Goal: Task Accomplishment & Management: Manage account settings

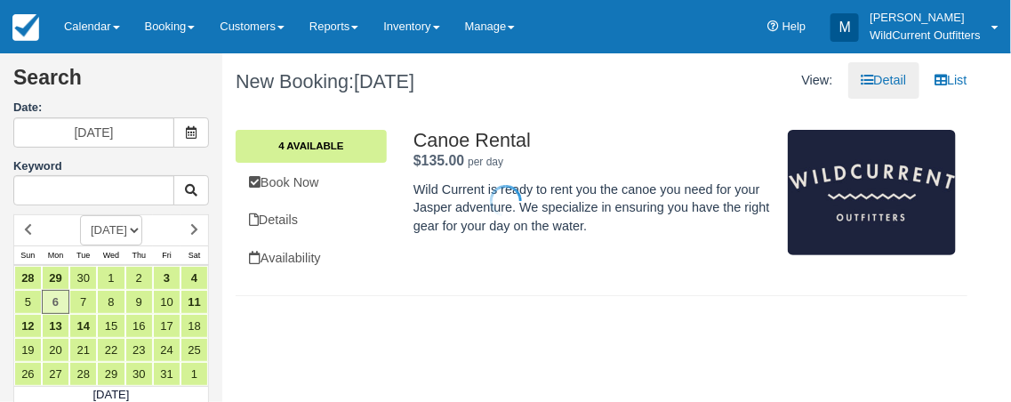
click at [117, 27] on div at bounding box center [505, 201] width 1011 height 402
click at [116, 24] on link "Calendar" at bounding box center [92, 26] width 81 height 53
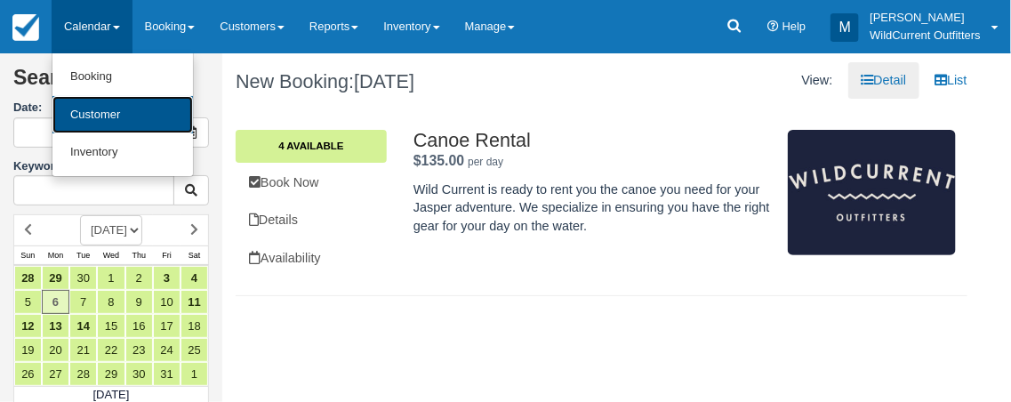
click at [104, 107] on link "Customer" at bounding box center [122, 115] width 140 height 38
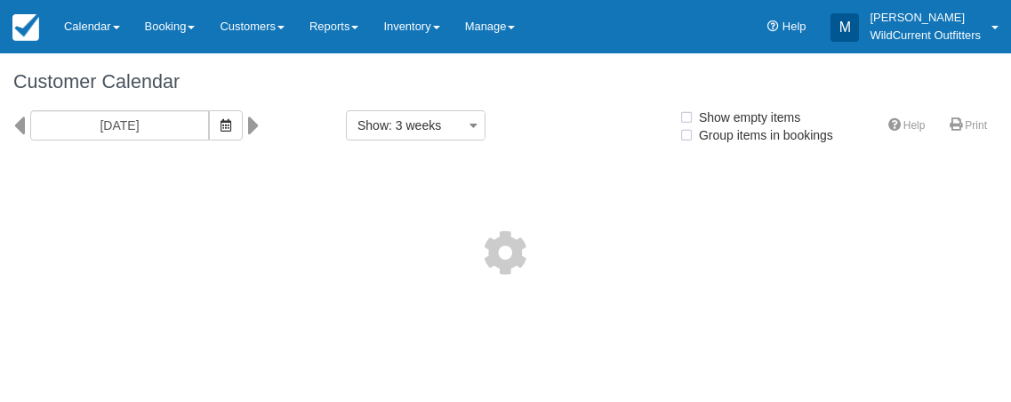
select select
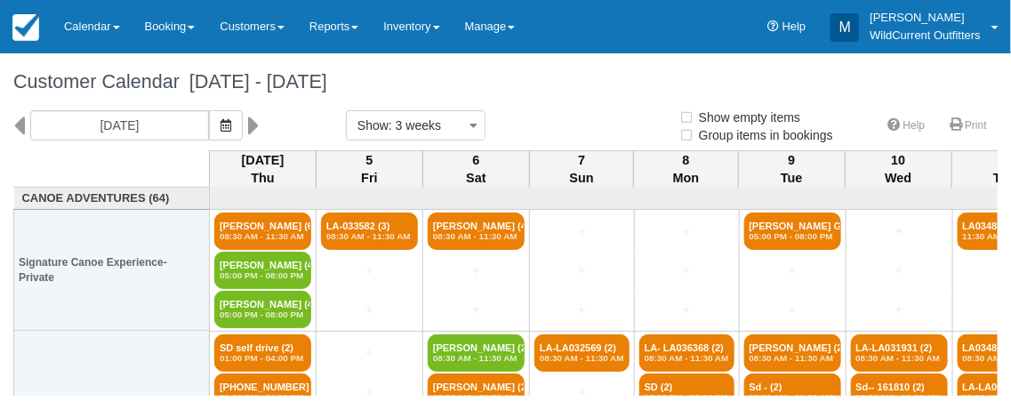
select select
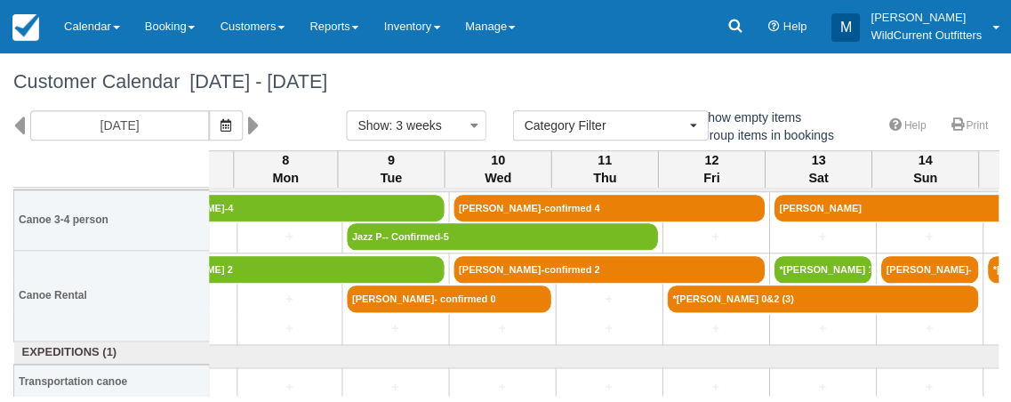
scroll to position [368, 402]
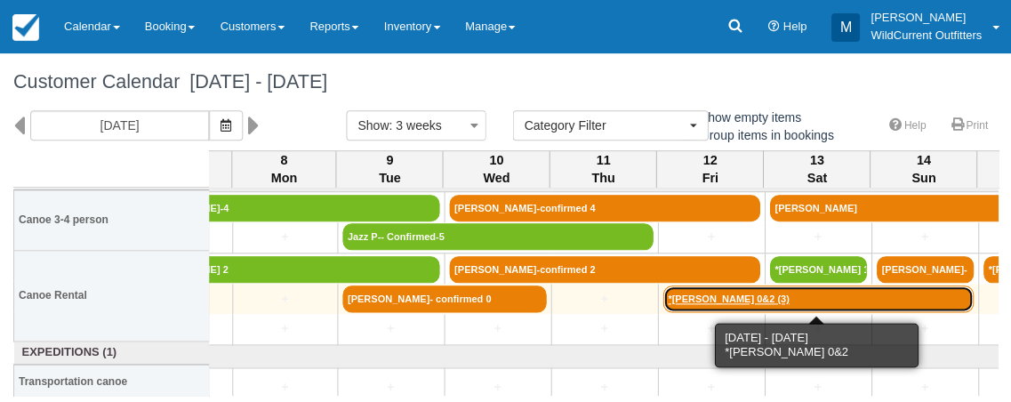
click at [764, 297] on link "*[PERSON_NAME] 0&2 (3)" at bounding box center [817, 298] width 310 height 27
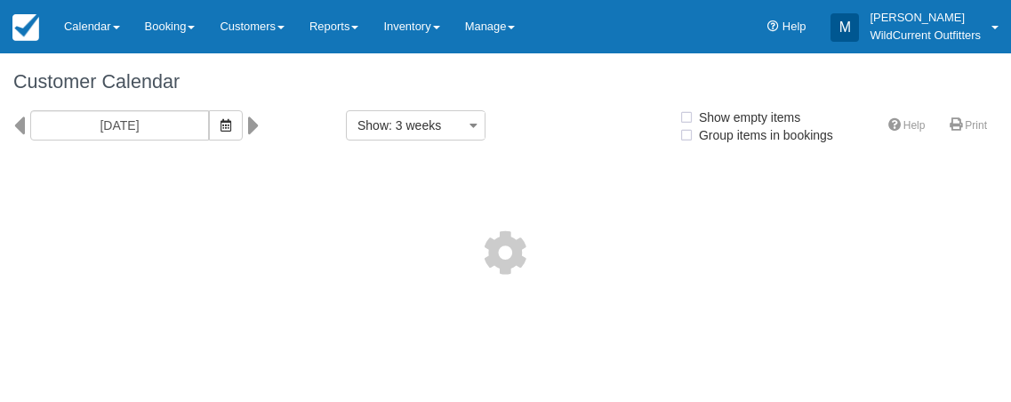
select select
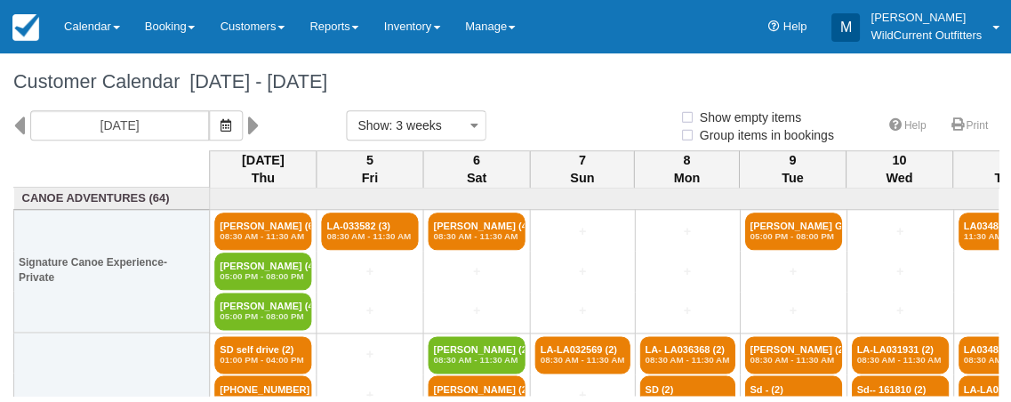
select select
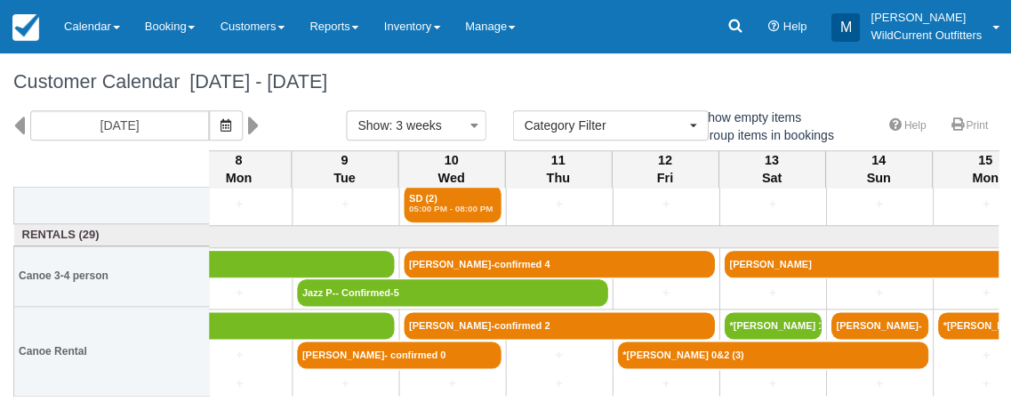
scroll to position [311, 445]
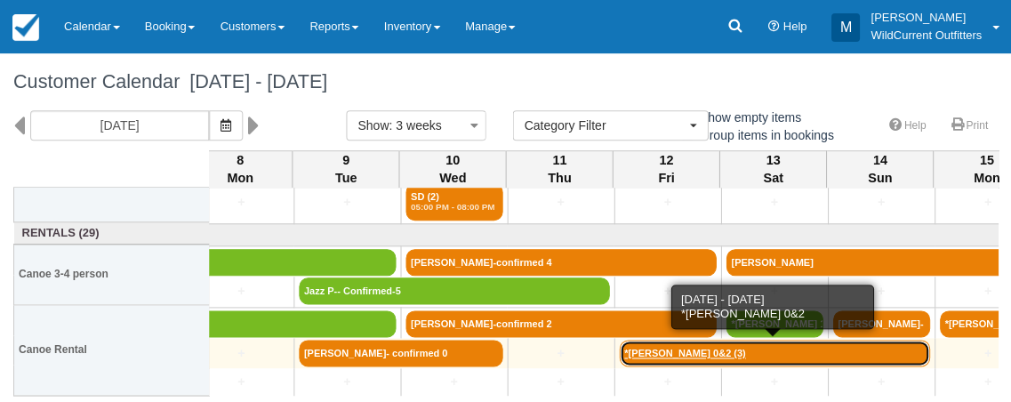
click at [701, 357] on link "*[PERSON_NAME] 0&2 (3)" at bounding box center [774, 353] width 310 height 27
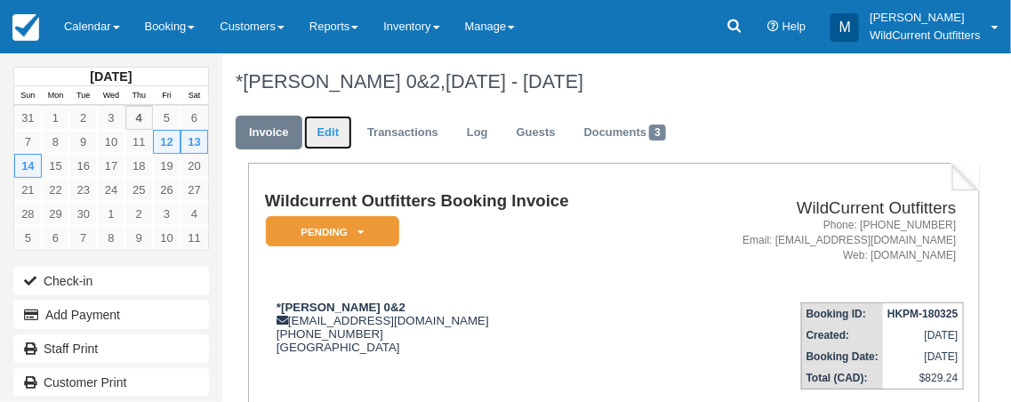
click at [321, 133] on link "Edit" at bounding box center [328, 133] width 48 height 35
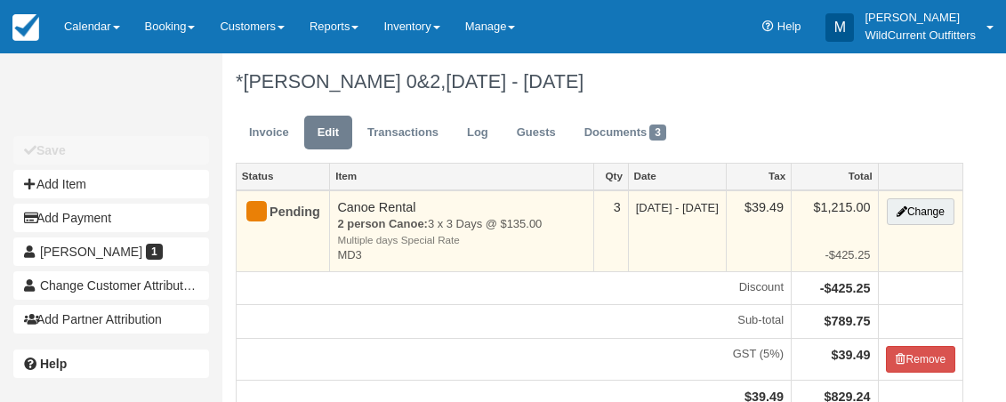
scroll to position [18, 0]
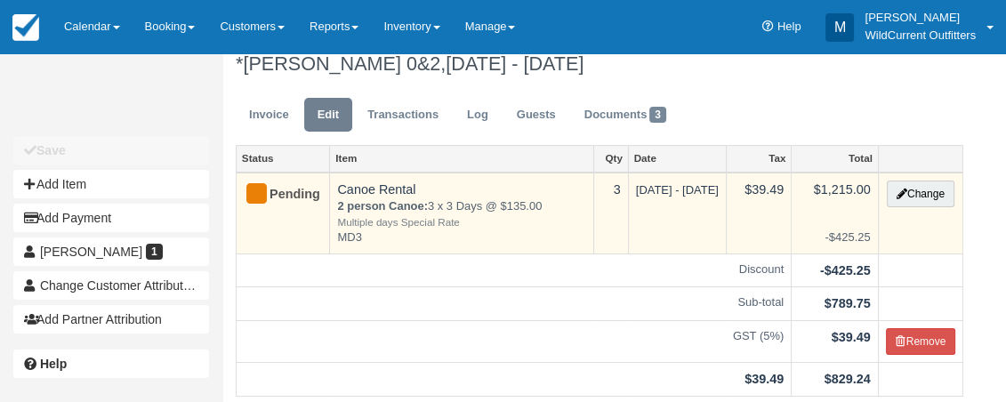
type input "(780) 819-9118"
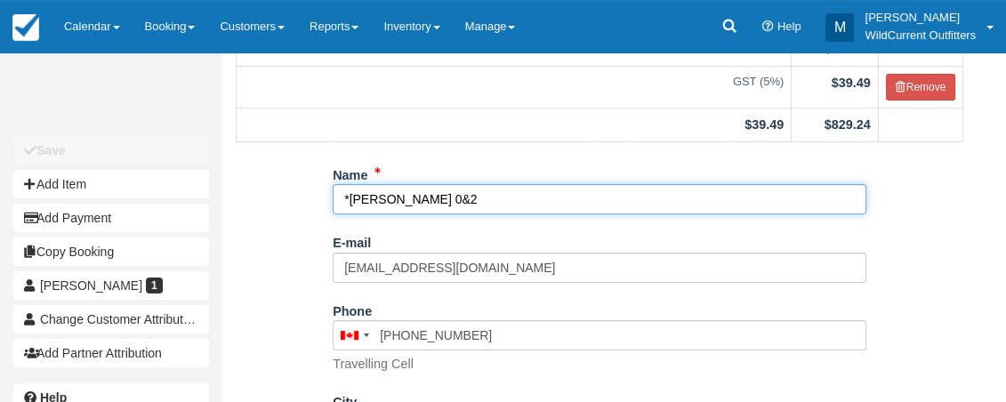
click at [450, 214] on input "*Jennifer Kaptein 0&2" at bounding box center [599, 199] width 533 height 30
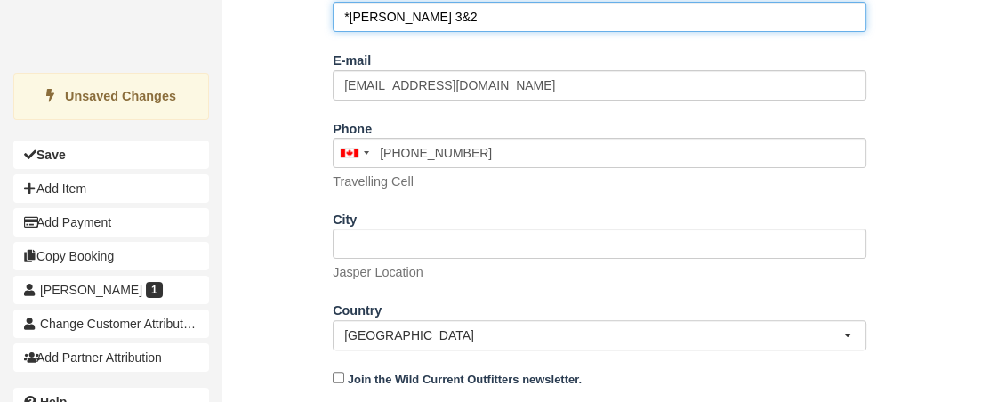
scroll to position [518, 0]
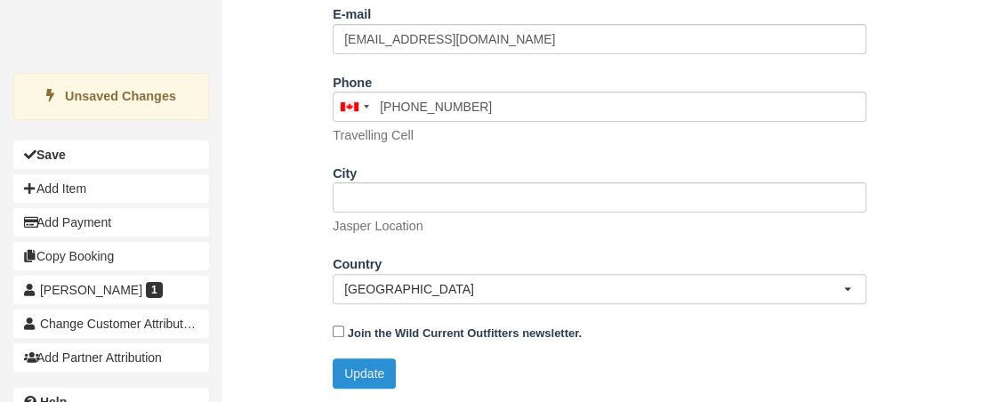
type input "*Jennifer Kaptein 3&2"
click at [352, 362] on button "Update" at bounding box center [364, 373] width 63 height 30
type input "+17808199118"
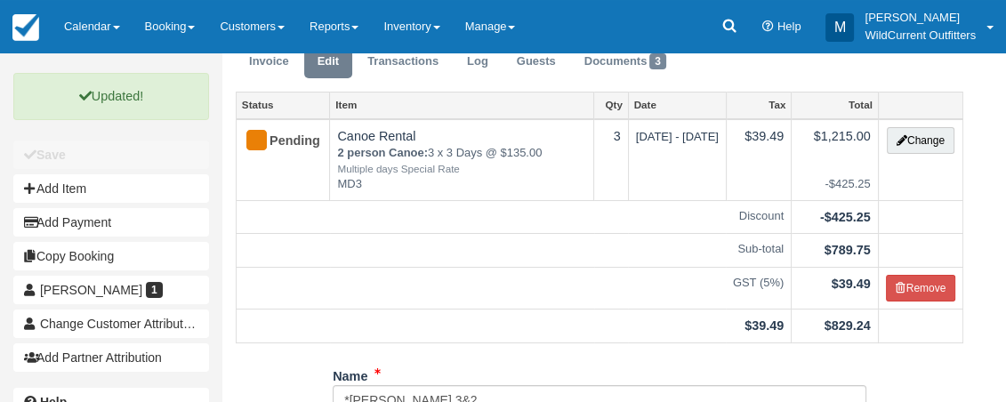
scroll to position [0, 0]
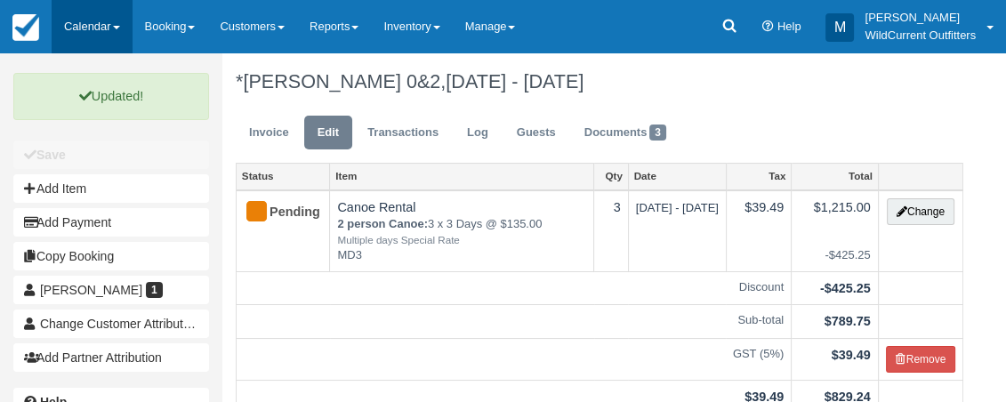
click at [89, 17] on link "Calendar" at bounding box center [92, 26] width 81 height 53
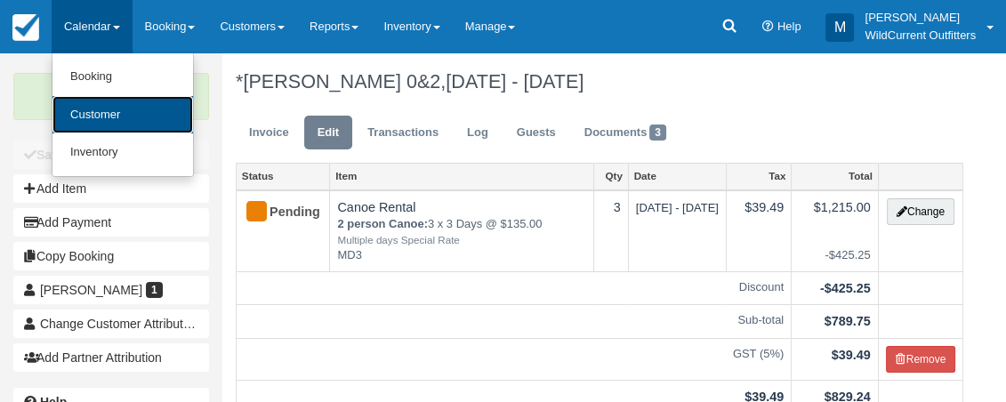
click at [107, 110] on link "Customer" at bounding box center [122, 115] width 140 height 38
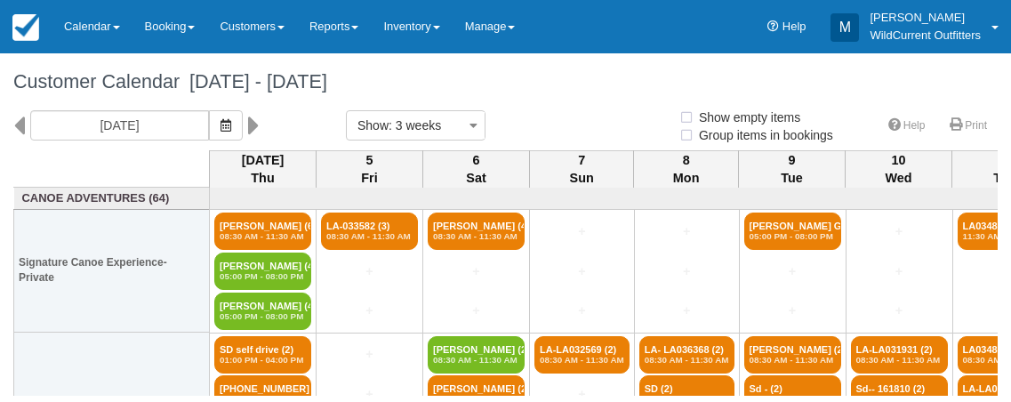
select select
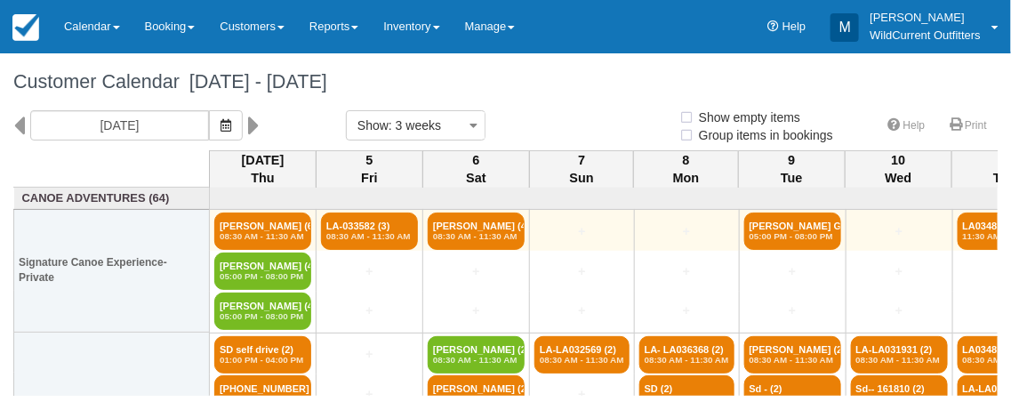
select select
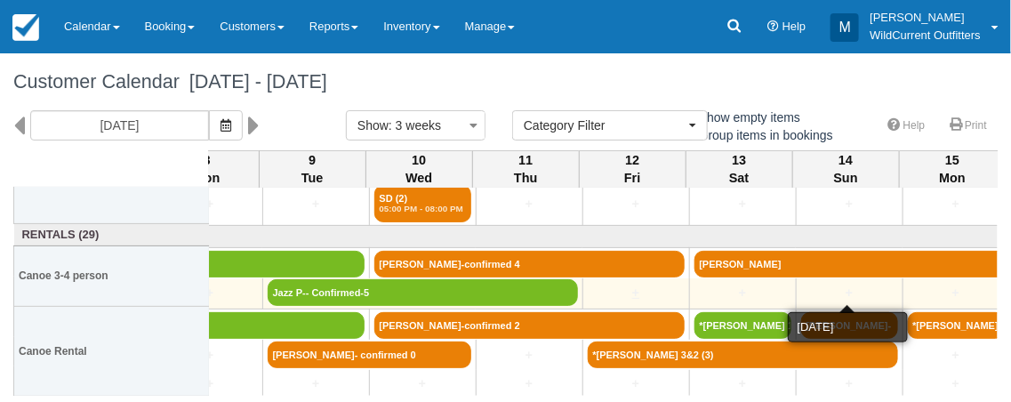
scroll to position [309, 479]
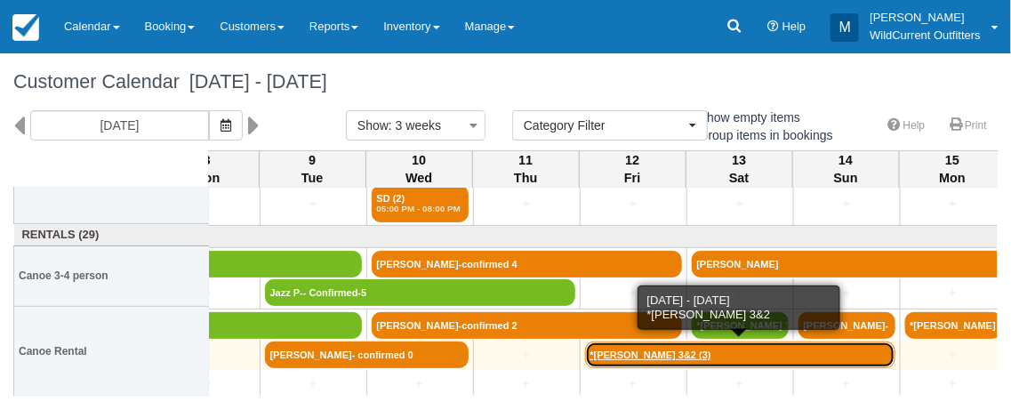
click at [677, 355] on link "*[PERSON_NAME] 3&2 (3)" at bounding box center [740, 354] width 310 height 27
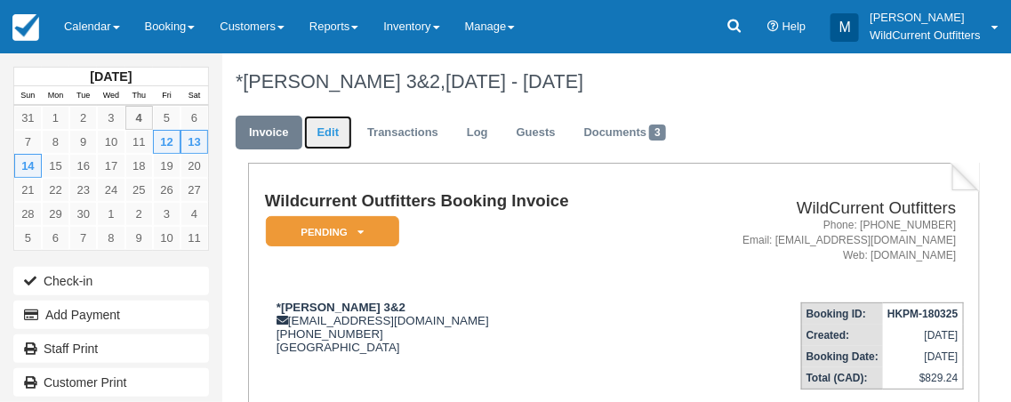
click at [317, 125] on link "Edit" at bounding box center [328, 133] width 48 height 35
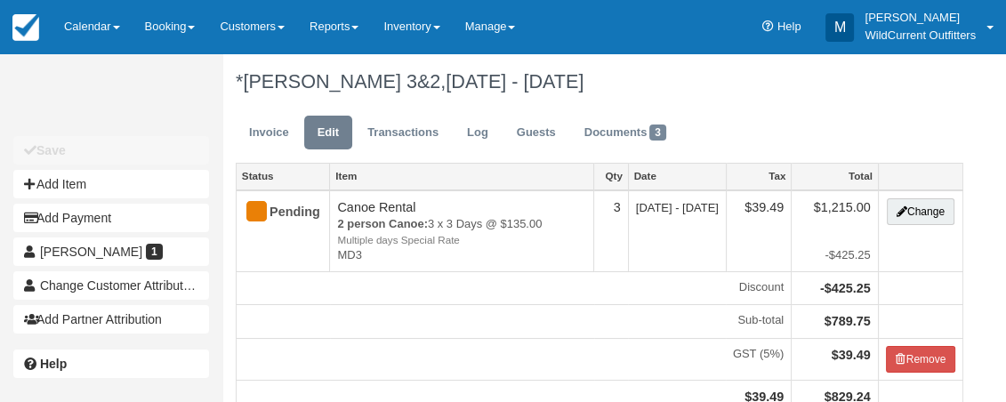
type input "[PHONE_NUMBER]"
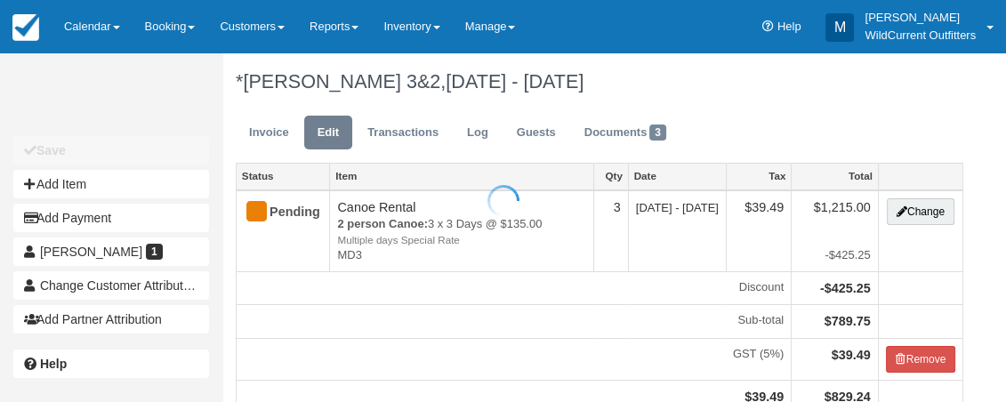
type input "[PHONE_NUMBER]"
click at [394, 76] on div at bounding box center [505, 201] width 1011 height 402
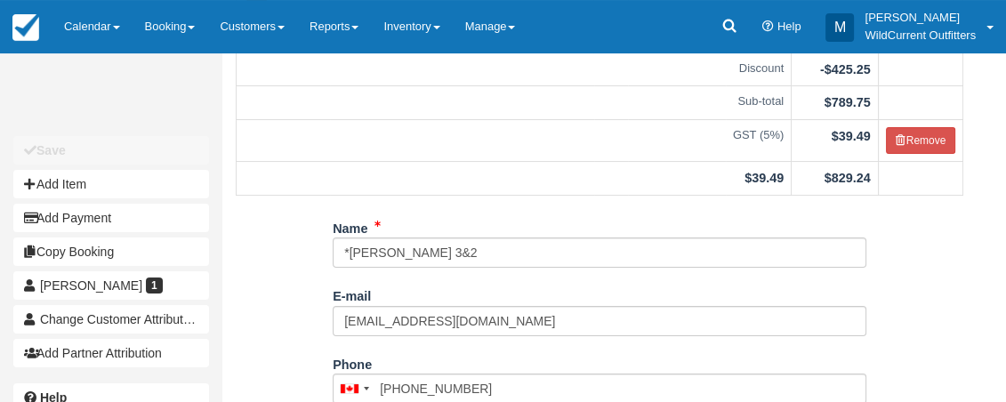
scroll to position [220, 0]
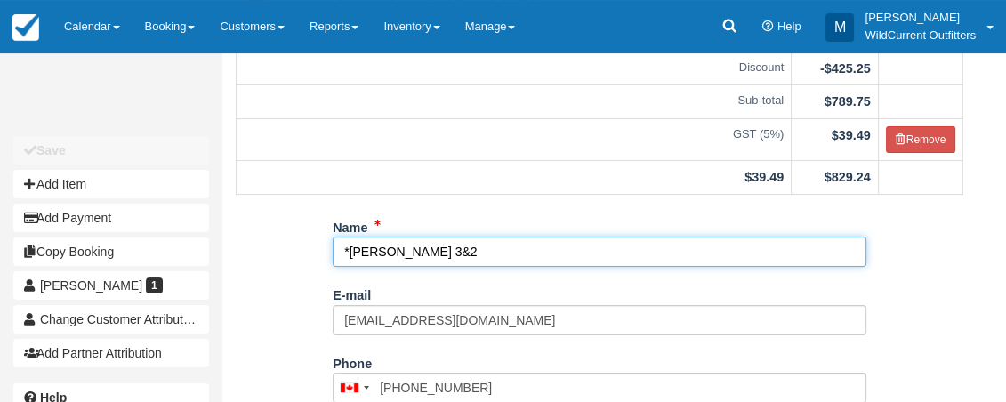
click at [448, 267] on input "*Jennifer Kaptein 3&2" at bounding box center [599, 251] width 533 height 30
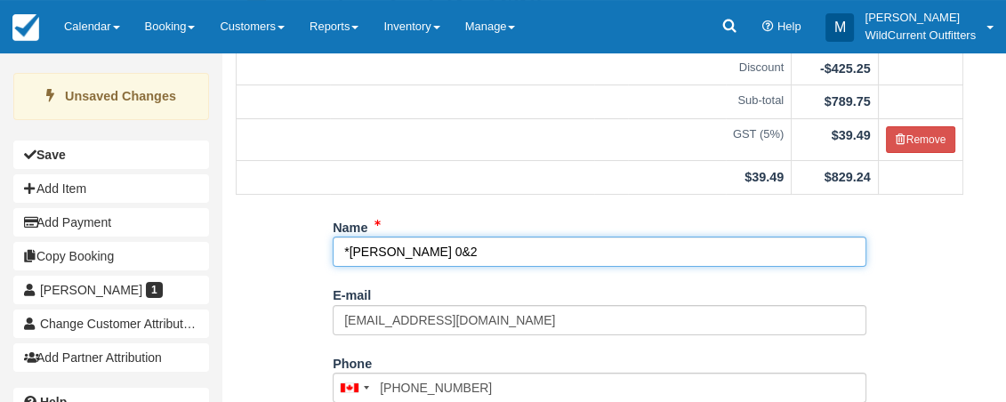
click at [469, 267] on input "*Jennifer Kaptein 0&2" at bounding box center [599, 251] width 533 height 30
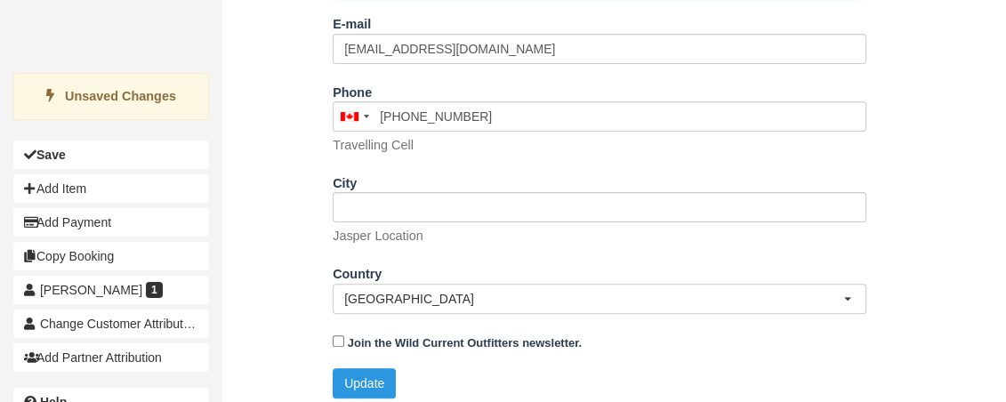
scroll to position [518, 0]
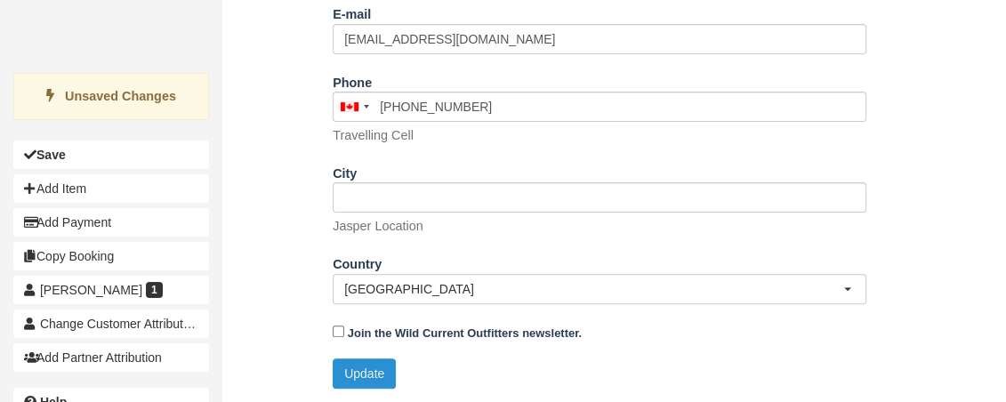
type input "*[PERSON_NAME] 0&3"
click at [389, 371] on button "Update" at bounding box center [364, 373] width 63 height 30
type input "+17808199118"
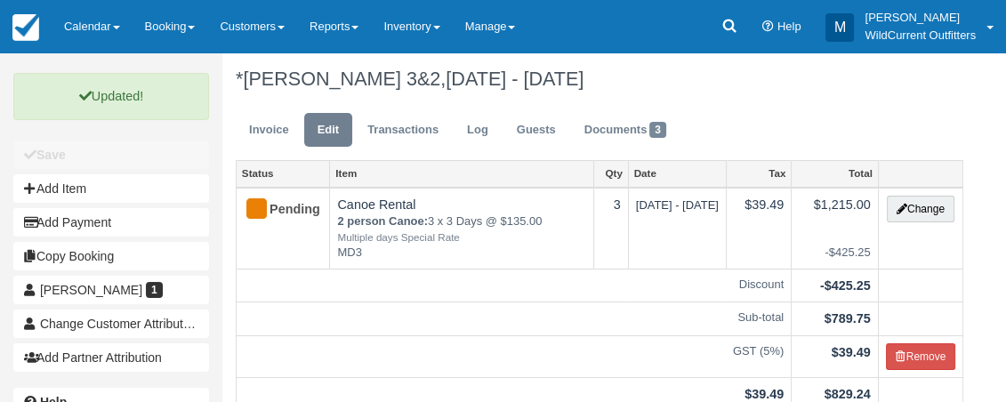
scroll to position [5, 0]
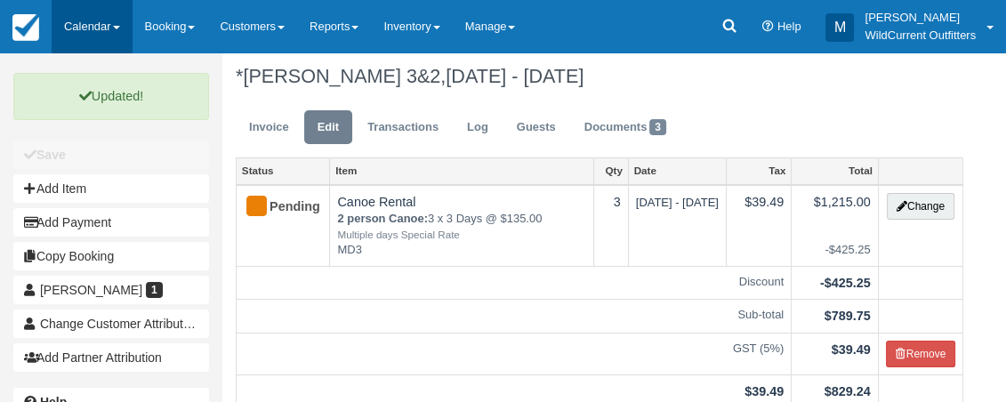
click at [113, 22] on link "Calendar" at bounding box center [92, 26] width 81 height 53
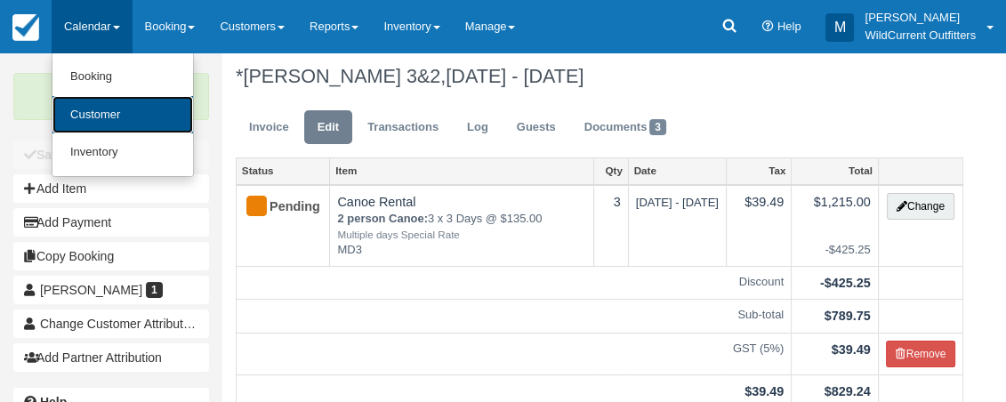
click at [122, 112] on link "Customer" at bounding box center [122, 115] width 140 height 38
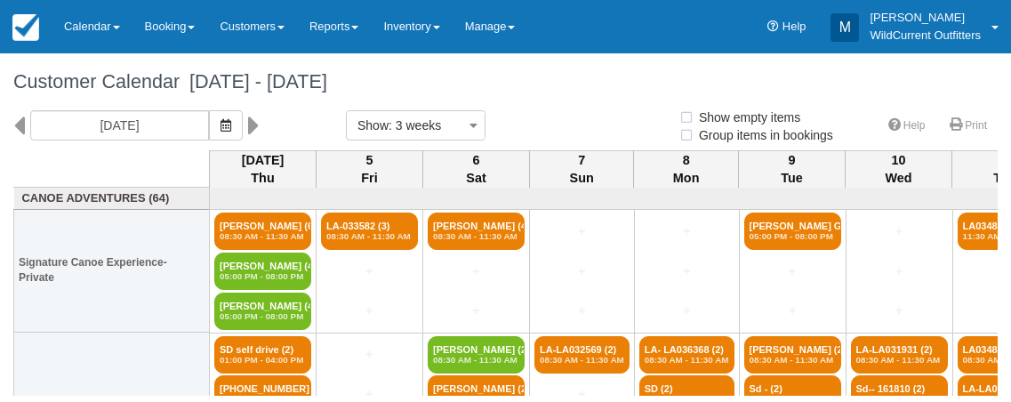
select select
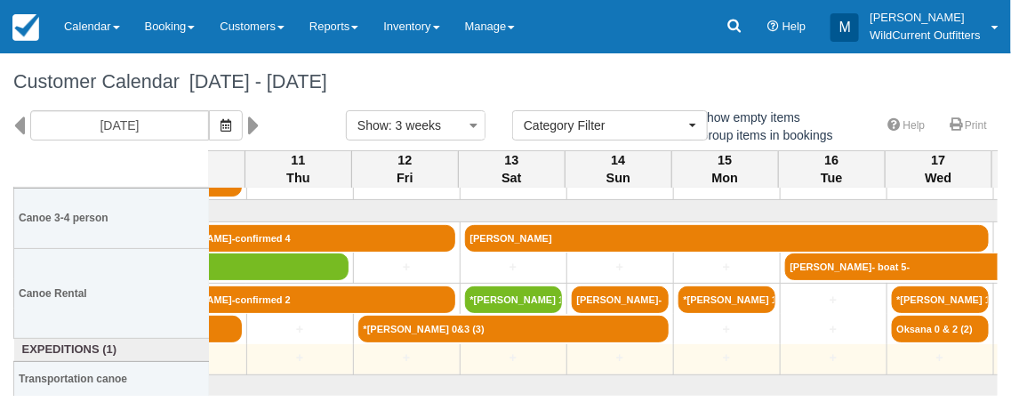
scroll to position [373, 706]
